Goal: Task Accomplishment & Management: Manage account settings

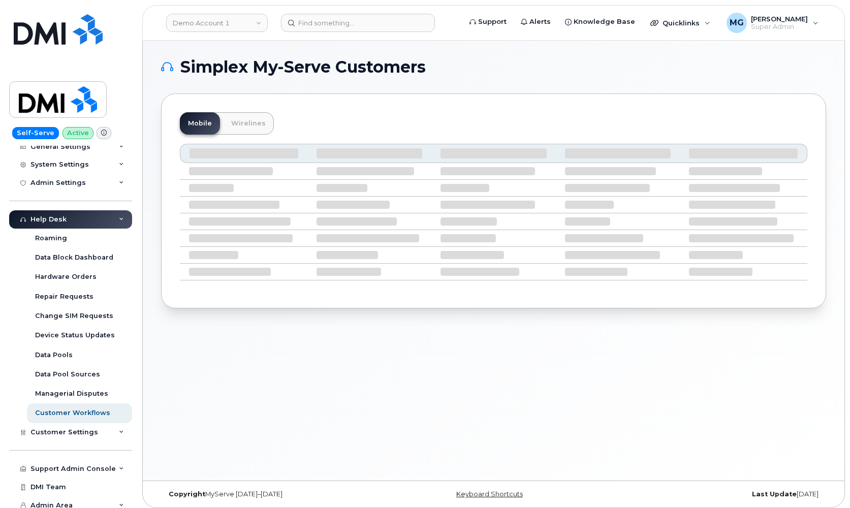
scroll to position [171, 0]
click at [77, 465] on div "Support Admin Console" at bounding box center [72, 469] width 85 height 8
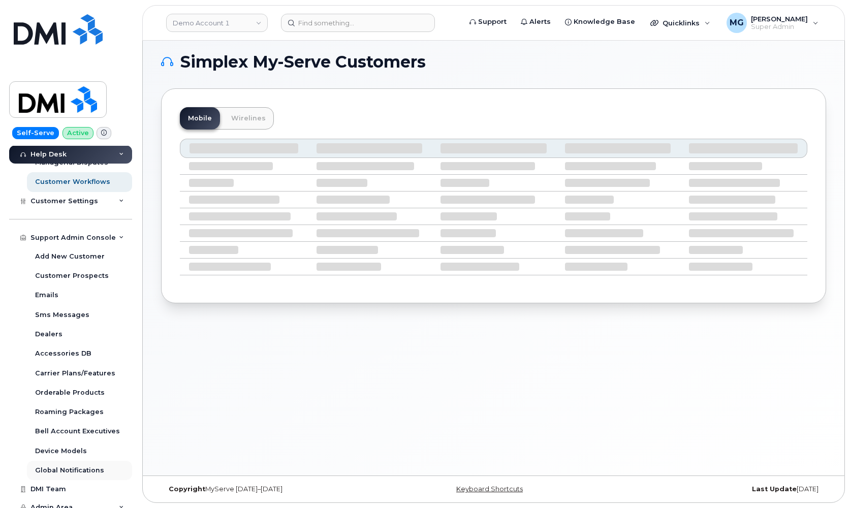
scroll to position [5, 0]
click at [77, 466] on div "Global Notifications" at bounding box center [69, 470] width 69 height 9
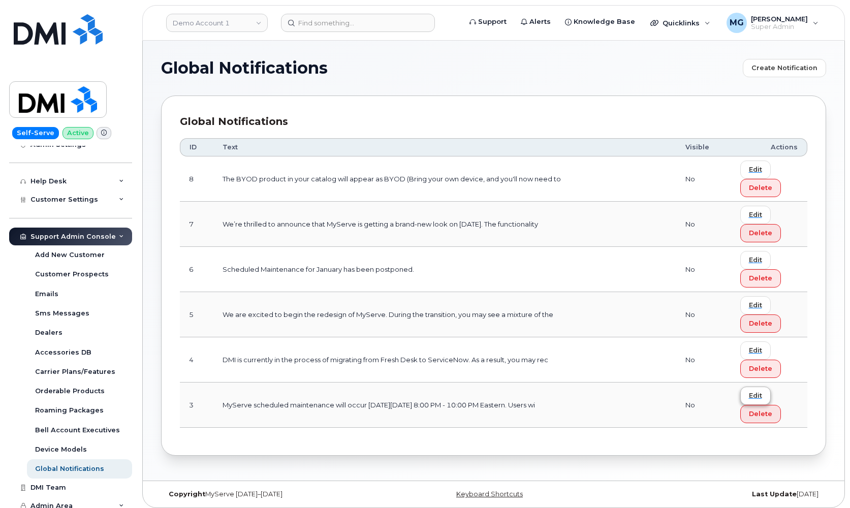
click at [760, 395] on span "Edit" at bounding box center [755, 396] width 13 height 10
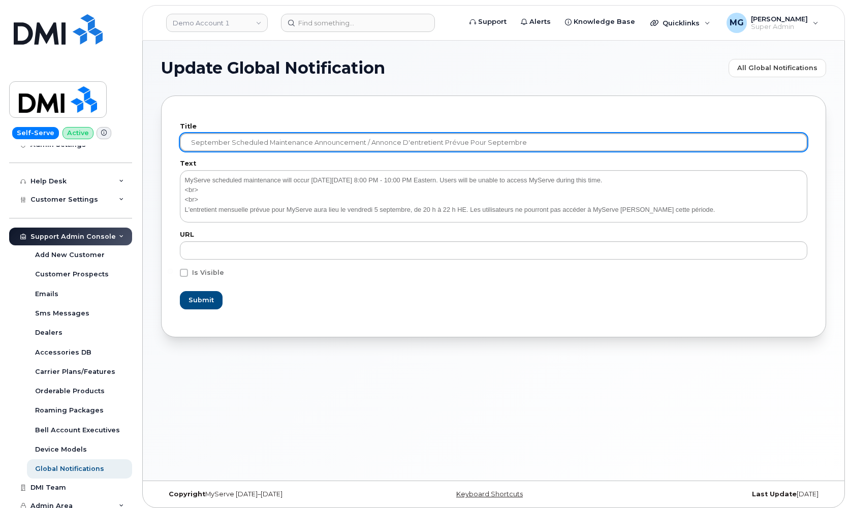
click at [208, 141] on input "September Scheduled Maintenance Announcement / Annonce D'entretient Prévue Pour…" at bounding box center [493, 142] width 627 height 18
click at [486, 142] on input "October Scheduled Maintenance Announcement / Annonce D'entretient Prévue Pour s…" at bounding box center [493, 142] width 627 height 18
paste input "octo"
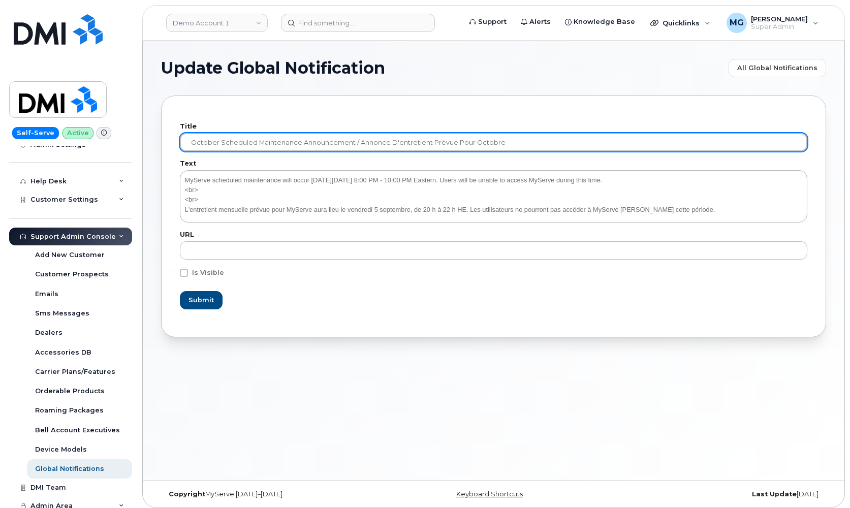
type input "October Scheduled Maintenance Announcement / Annonce D'entretient Prévue Pour o…"
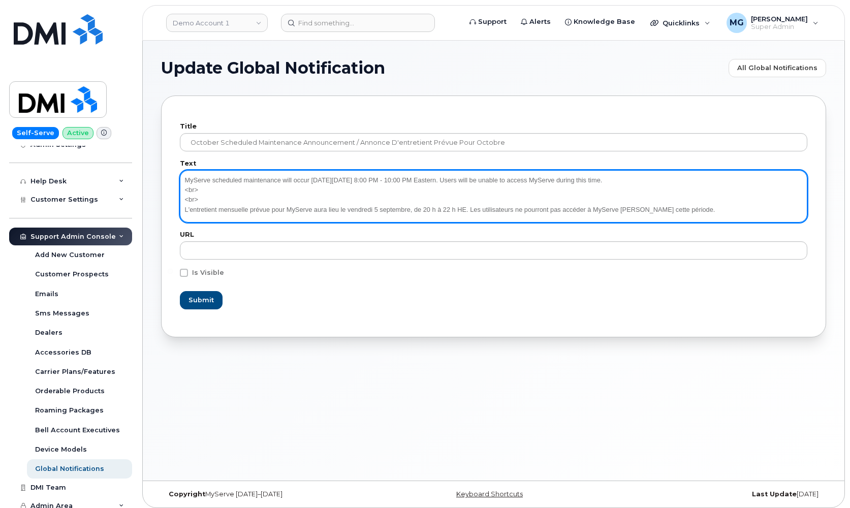
click at [360, 179] on textarea "MyServe scheduled maintenance will occur on Friday September 5, 8:00 PM - 10:00…" at bounding box center [493, 196] width 627 height 52
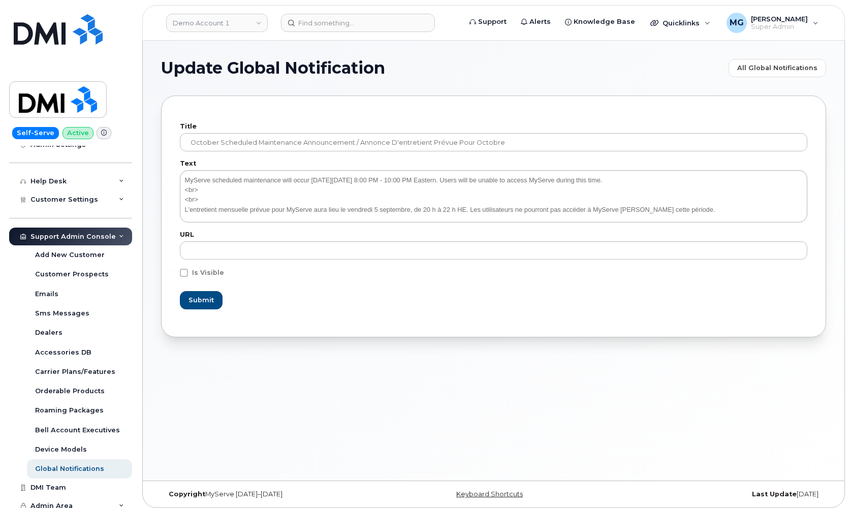
drag, startPoint x: 125, startPoint y: 191, endPoint x: 356, endPoint y: 179, distance: 230.4
click at [353, 178] on textarea "MyServe scheduled maintenance will occur on Friday September 5, 8:00 PM - 10:00…" at bounding box center [493, 196] width 627 height 52
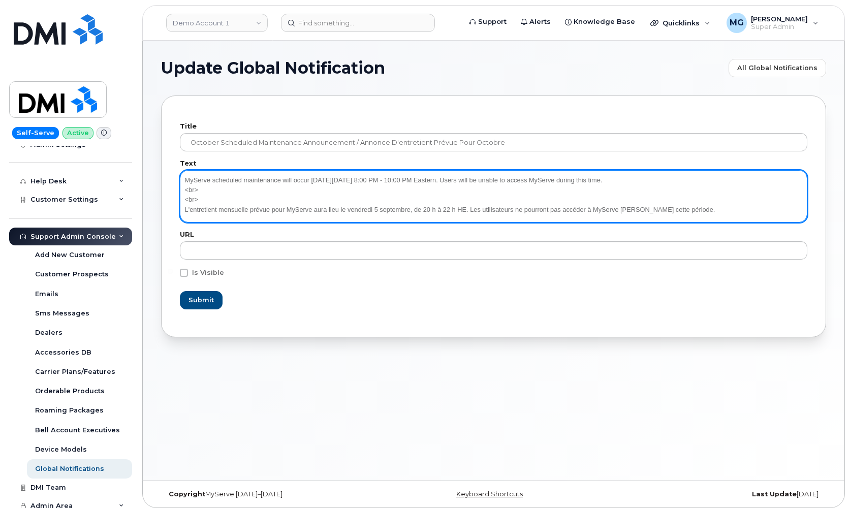
click at [360, 179] on textarea "MyServe scheduled maintenance will occur on Friday September 5, 8:00 PM - 10:00…" at bounding box center [493, 196] width 627 height 52
click at [377, 178] on textarea "MyServe scheduled maintenance will occur on Friday October 5, 8:00 PM - 10:00 P…" at bounding box center [493, 196] width 627 height 52
click at [401, 208] on textarea "MyServe scheduled maintenance will occur on Friday October 3rd, 8:00 PM - 10:00…" at bounding box center [493, 196] width 627 height 52
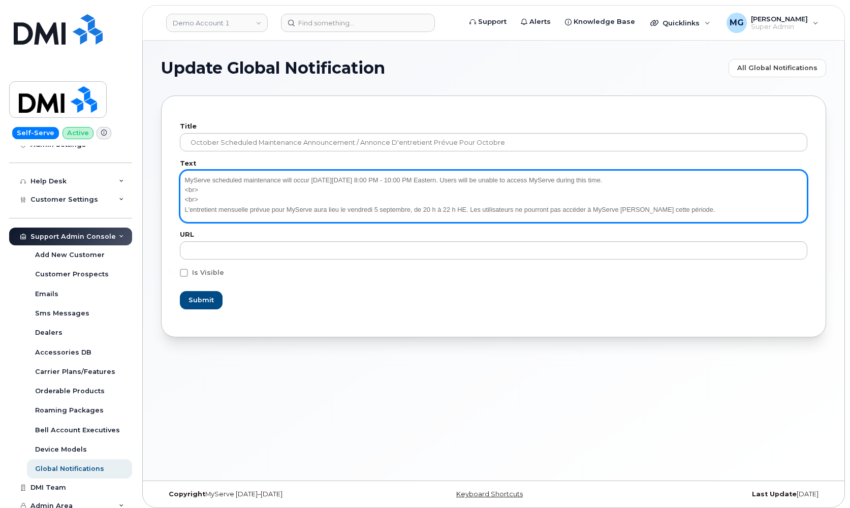
click at [386, 207] on textarea "MyServe scheduled maintenance will occur on Friday October 3rd, 8:00 PM - 10:00…" at bounding box center [493, 196] width 627 height 52
click at [399, 207] on textarea "MyServe scheduled maintenance will occur on Friday October 3rd, 8:00 PM - 10:00…" at bounding box center [493, 196] width 627 height 52
paste textarea "octo"
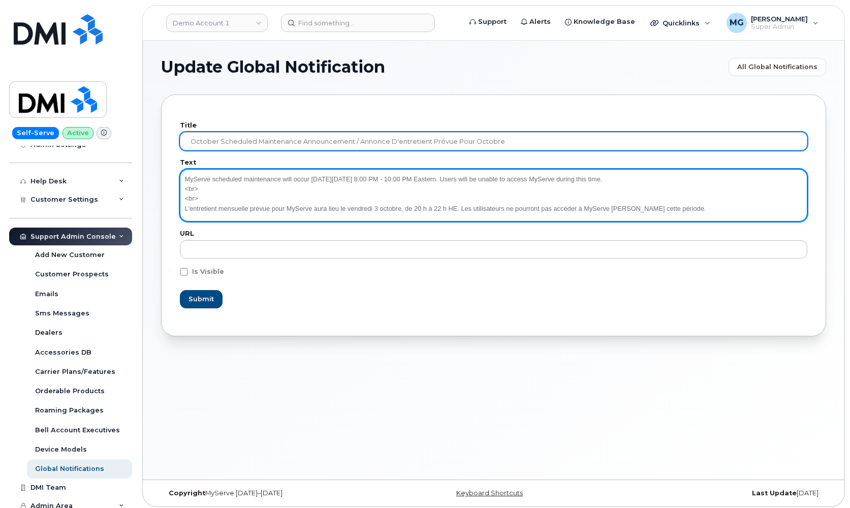
scroll to position [1, 0]
type textarea "MyServe scheduled maintenance will occur on Friday October 3rd, 8:00 PM - 10:00…"
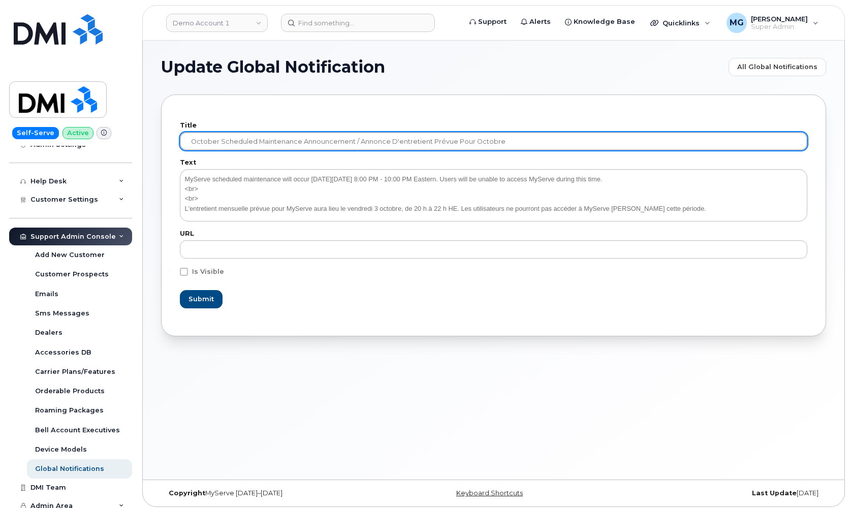
drag, startPoint x: 510, startPoint y: 140, endPoint x: 144, endPoint y: 132, distance: 365.8
click at [144, 132] on div "Update Global Notification All Global Notifications Title October Scheduled Mai…" at bounding box center [493, 260] width 701 height 440
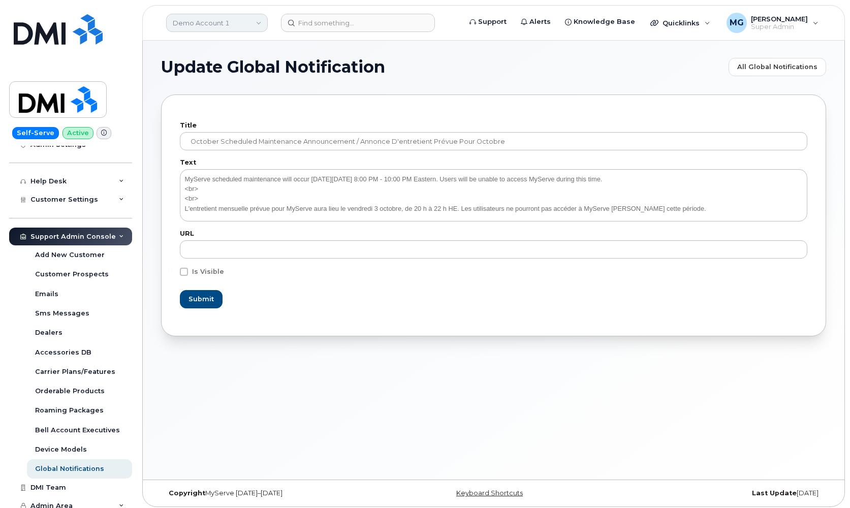
click at [211, 22] on link "Demo Account 1" at bounding box center [217, 23] width 102 height 18
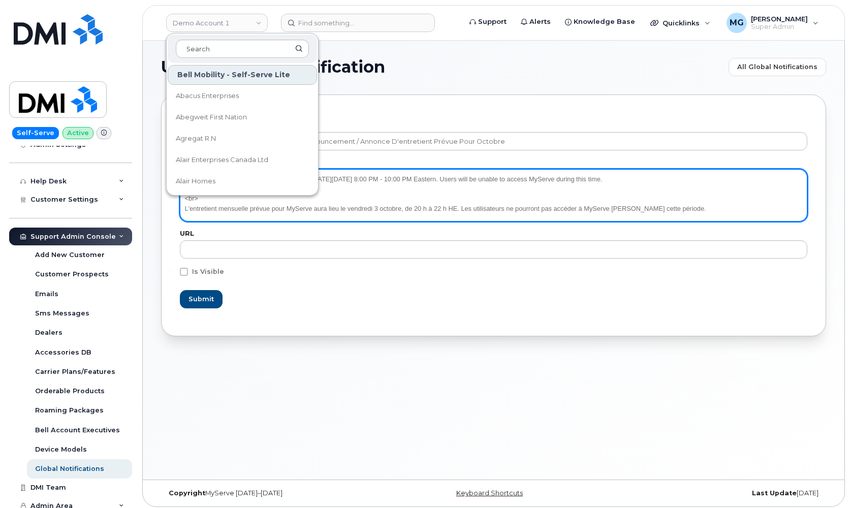
click at [593, 187] on textarea "MyServe scheduled maintenance will occur on Friday October 3rd, 8:00 PM - 10:00…" at bounding box center [493, 195] width 627 height 52
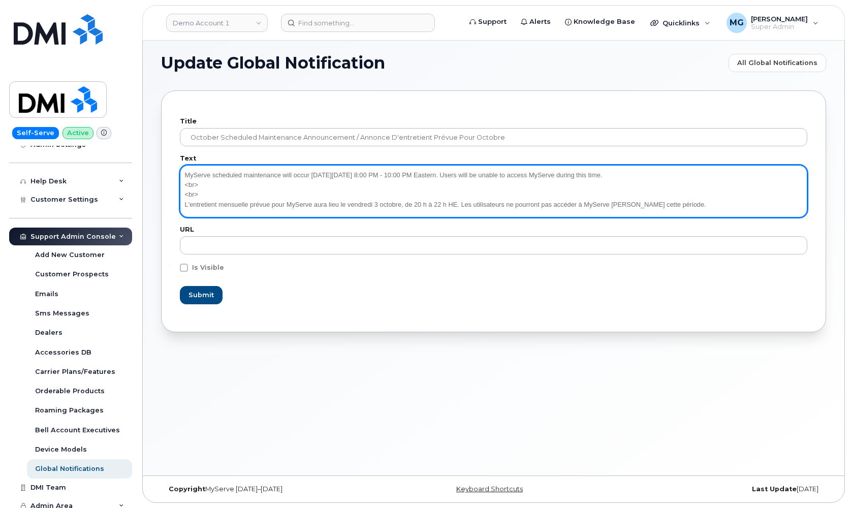
scroll to position [5, 0]
drag, startPoint x: 708, startPoint y: 203, endPoint x: 156, endPoint y: 165, distance: 553.9
click at [156, 166] on div "Update Global Notification All Global Notifications Title October Scheduled Mai…" at bounding box center [493, 256] width 701 height 440
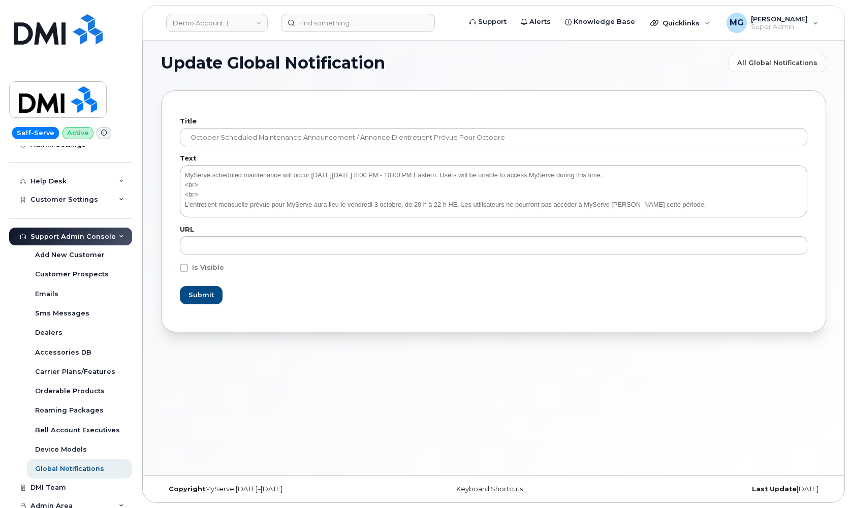
click at [185, 267] on span at bounding box center [184, 268] width 8 height 8
click at [173, 267] on input "Is Visible" at bounding box center [170, 266] width 5 height 5
checkbox input "true"
click at [194, 295] on span "Submit" at bounding box center [200, 295] width 25 height 10
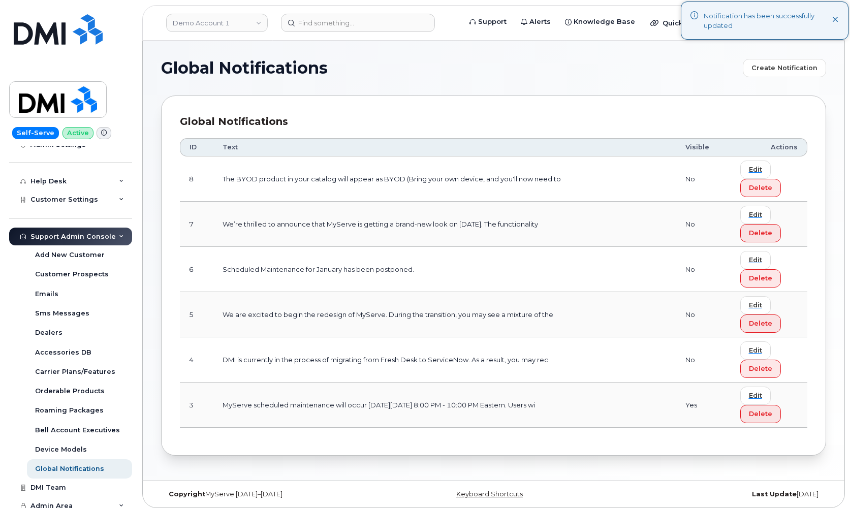
click at [46, 91] on img at bounding box center [58, 99] width 78 height 29
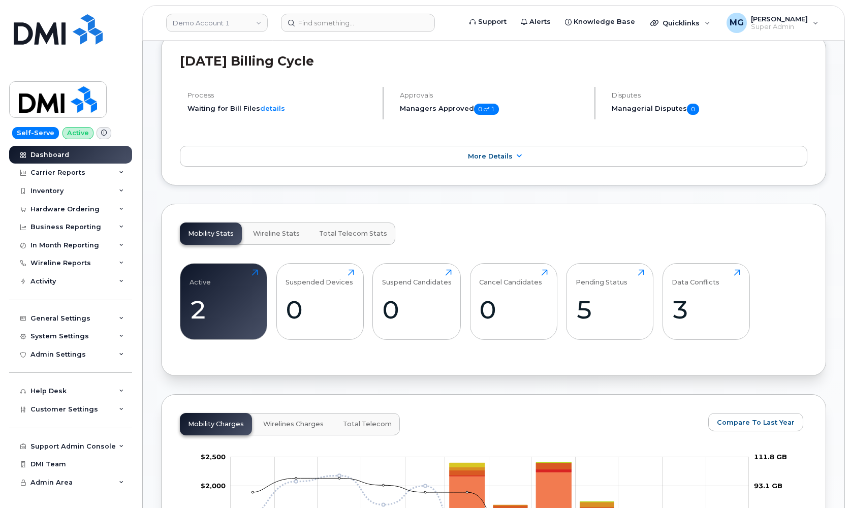
scroll to position [266, 0]
